Goal: Find specific page/section: Find specific page/section

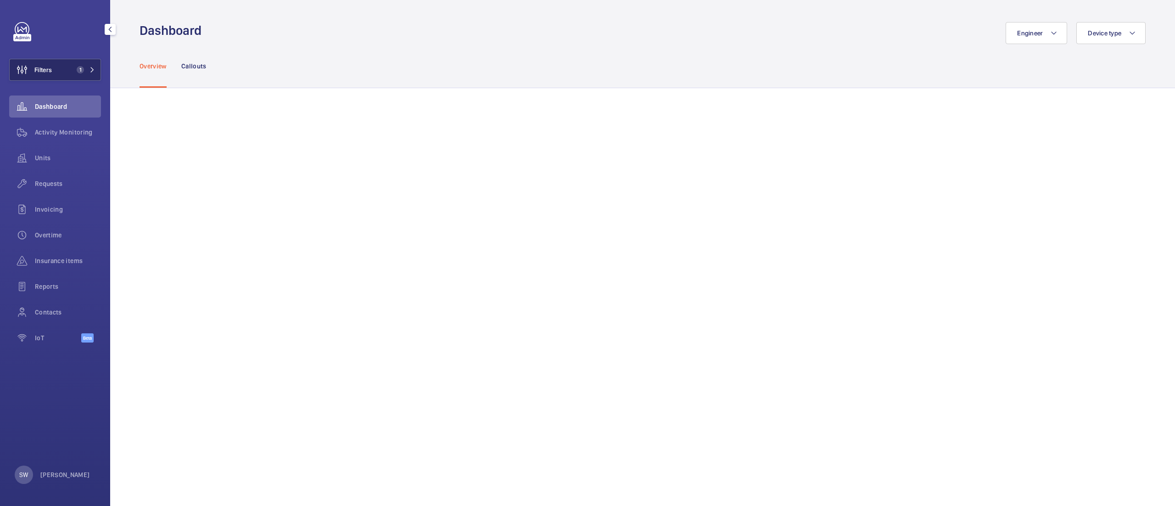
click at [68, 75] on button "Filters 1" at bounding box center [55, 70] width 92 height 22
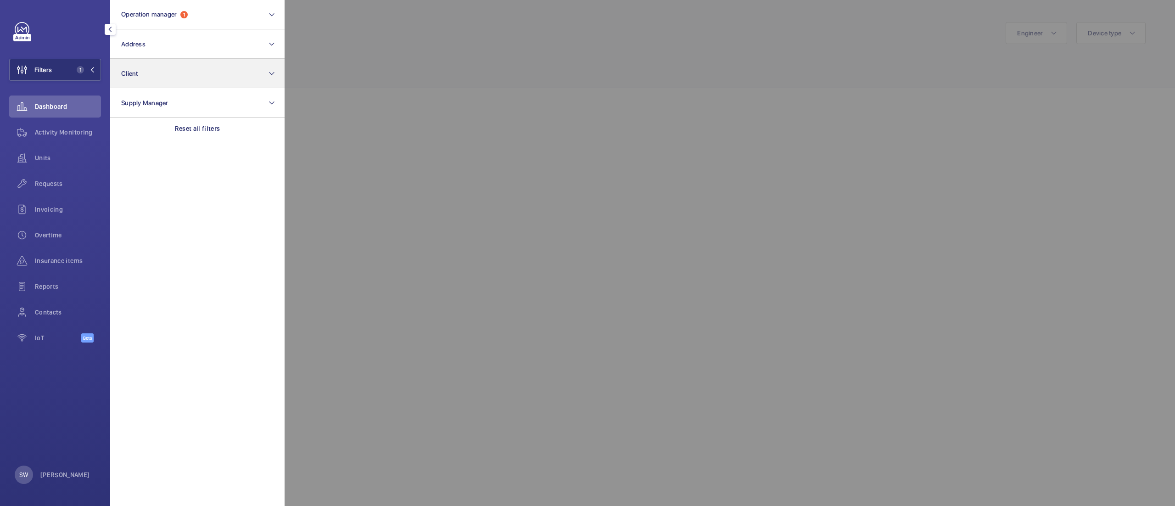
click at [239, 123] on div "Reset all filters" at bounding box center [197, 128] width 174 height 22
click at [174, 64] on button "Client" at bounding box center [197, 73] width 174 height 29
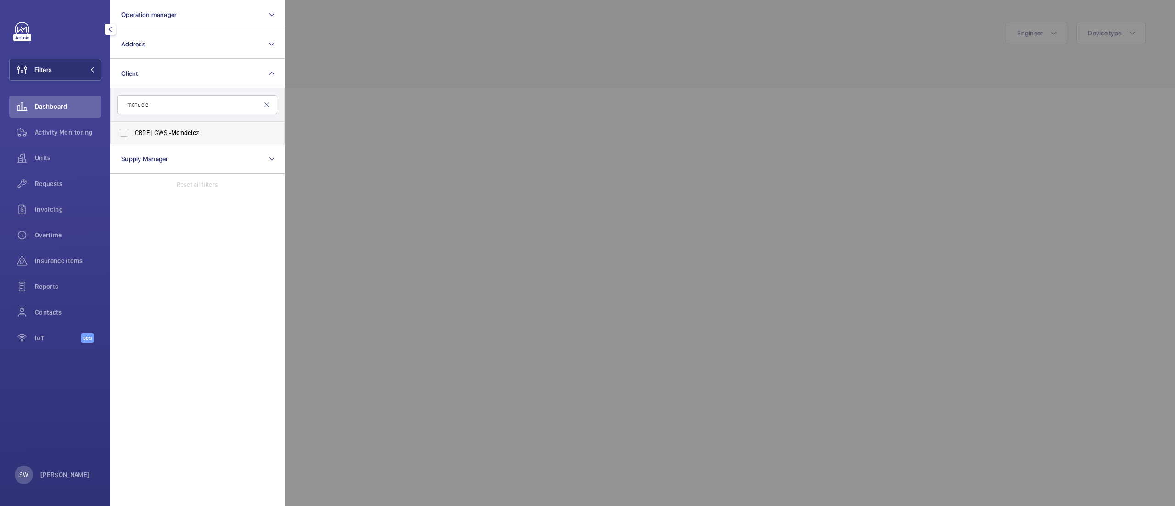
type input "mondele"
click at [191, 129] on span "Mondele" at bounding box center [183, 132] width 25 height 7
click at [133, 129] on input "CBRE | GWS - Mondele z" at bounding box center [124, 132] width 18 height 18
checkbox input "true"
click at [44, 319] on div "Contacts" at bounding box center [55, 312] width 92 height 22
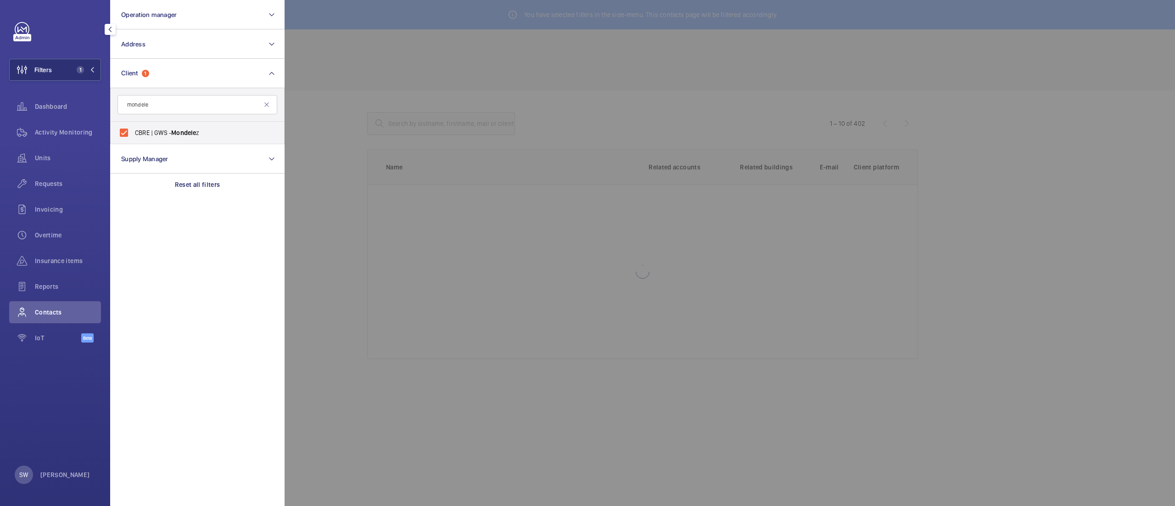
click at [519, 67] on div at bounding box center [871, 253] width 1175 height 506
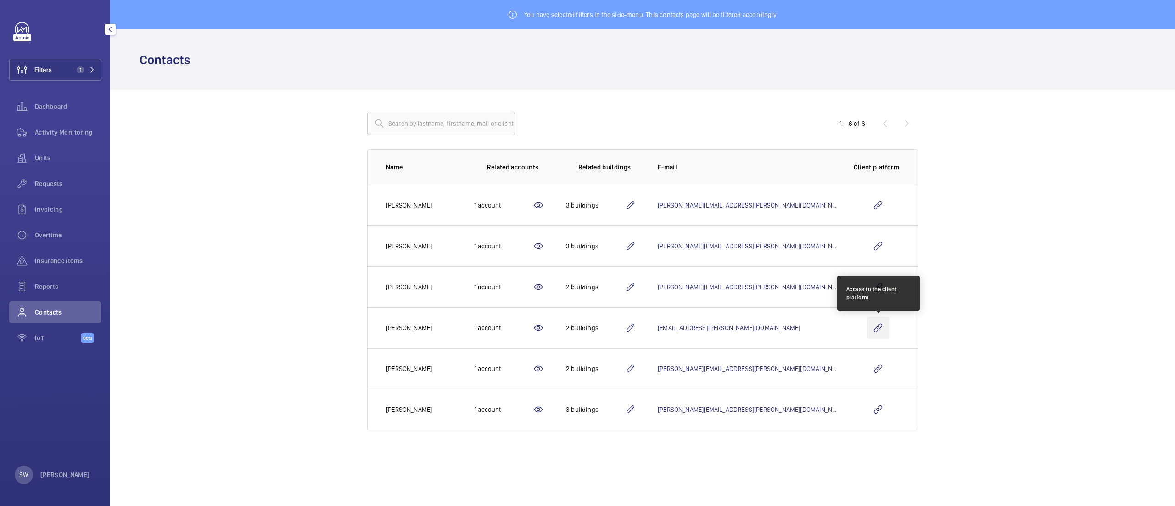
click at [878, 329] on wm-front-icon-button at bounding box center [878, 328] width 22 height 22
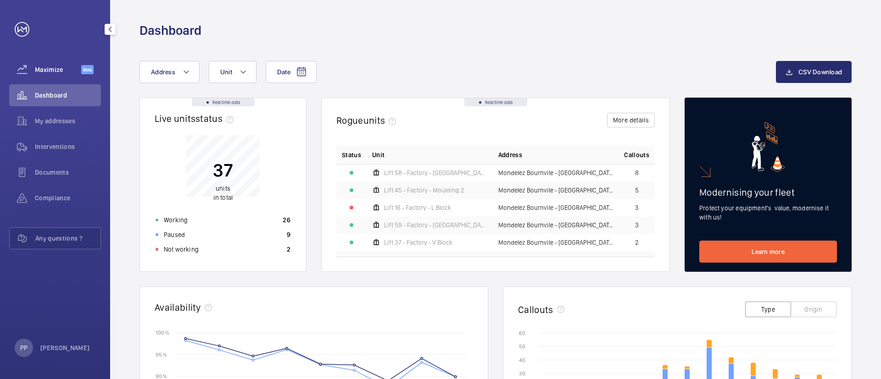
click at [69, 69] on span "Maximize" at bounding box center [58, 69] width 46 height 9
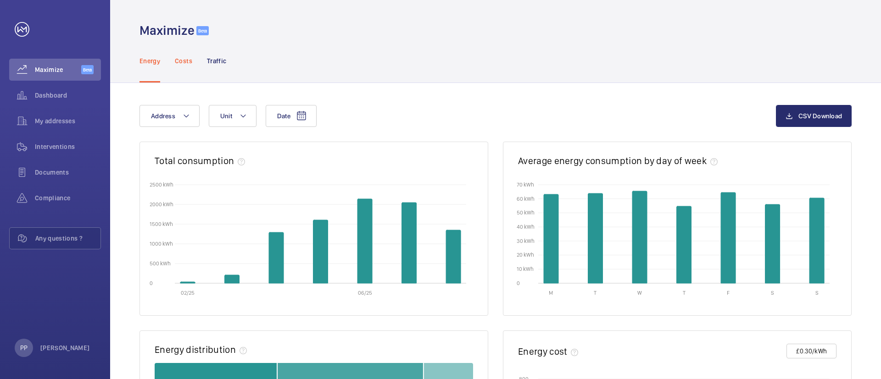
click at [186, 60] on p "Costs" at bounding box center [183, 60] width 17 height 9
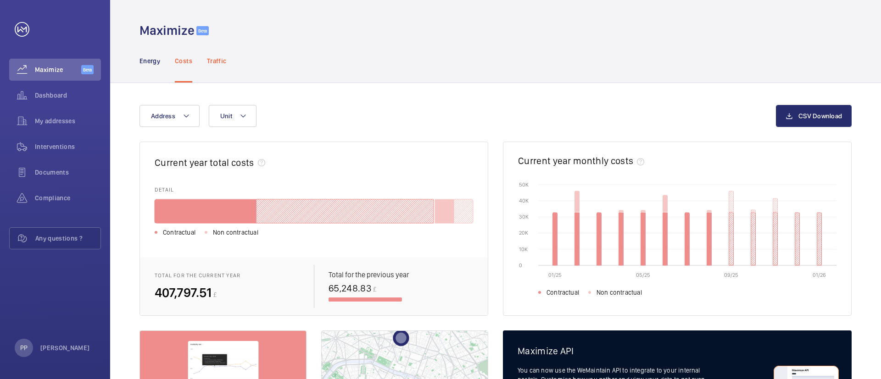
click at [220, 60] on p "Traffic" at bounding box center [216, 60] width 19 height 9
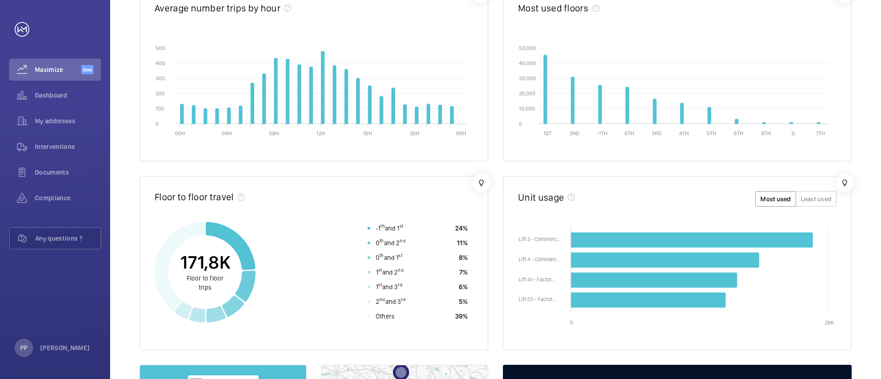
scroll to position [165, 0]
